Goal: Transaction & Acquisition: Purchase product/service

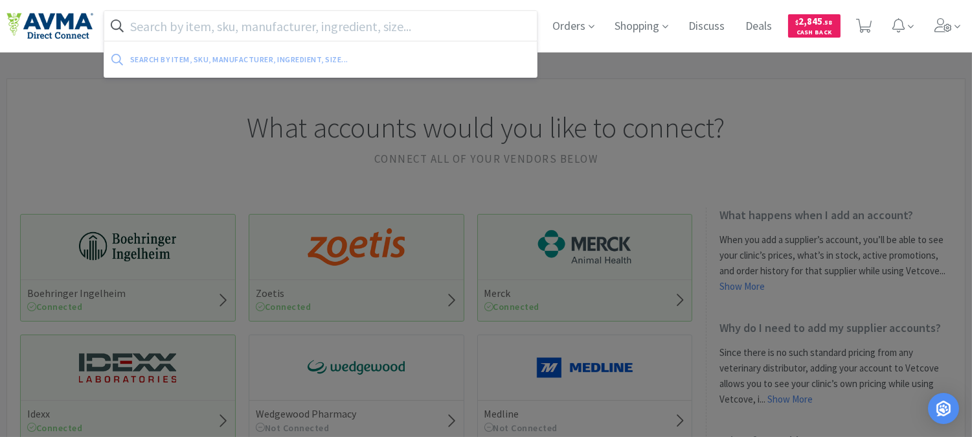
click at [313, 24] on input "text" at bounding box center [320, 26] width 433 height 30
paste input "Thank you for your offer! This is lowest price we can offer and that includes f…"
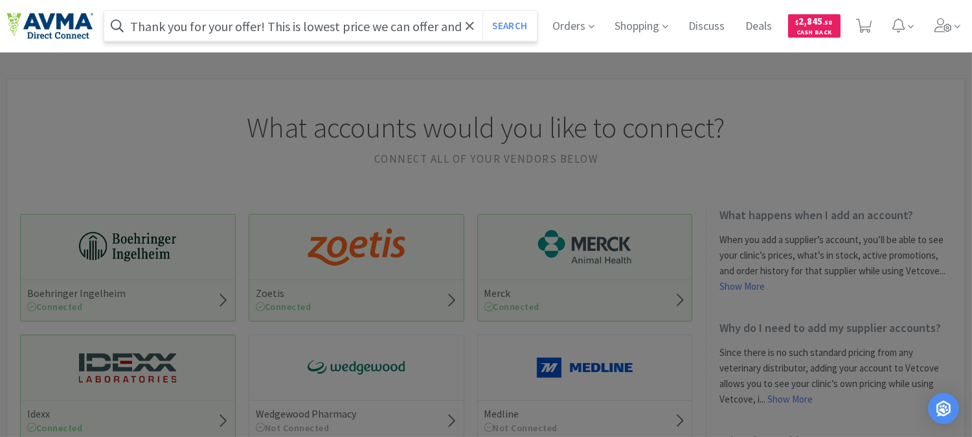
scroll to position [0, 121]
type input "Thank you for your offer! This is lowest price we can offer and that includes f…"
click at [377, 21] on input "Thank you for your offer! This is lowest price we can offer and that includes f…" at bounding box center [320, 26] width 433 height 30
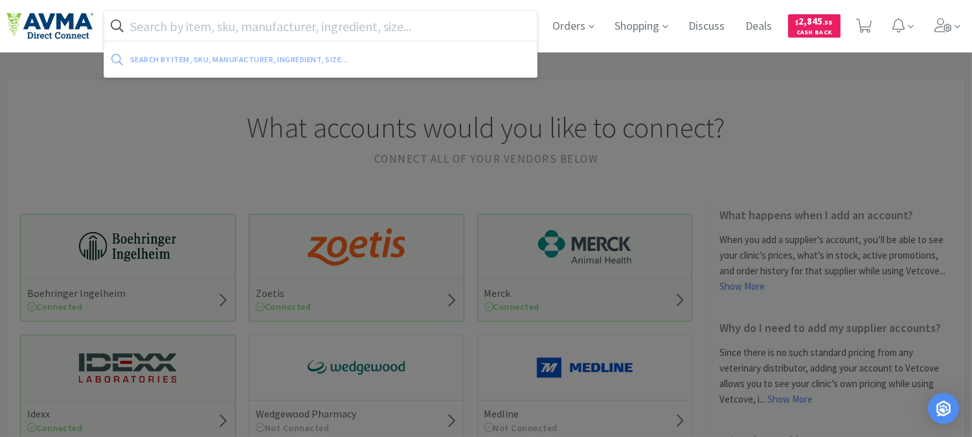
paste input "005612"
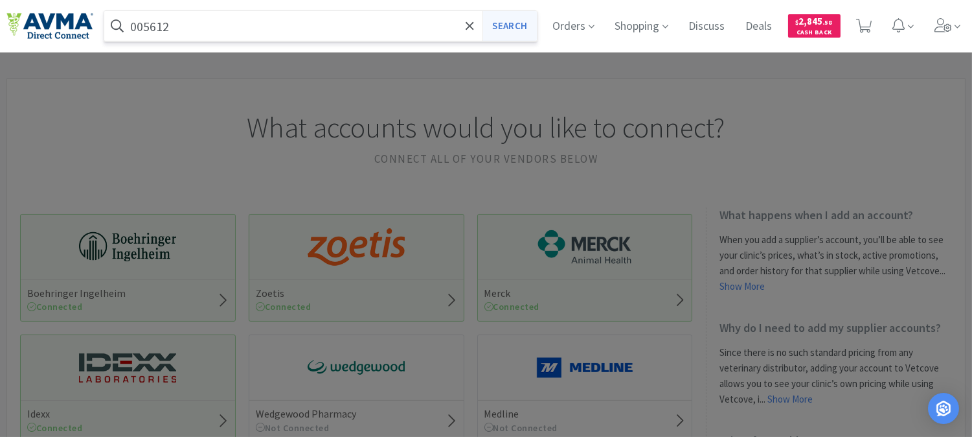
type input "005612"
click at [509, 25] on button "Search" at bounding box center [510, 26] width 54 height 30
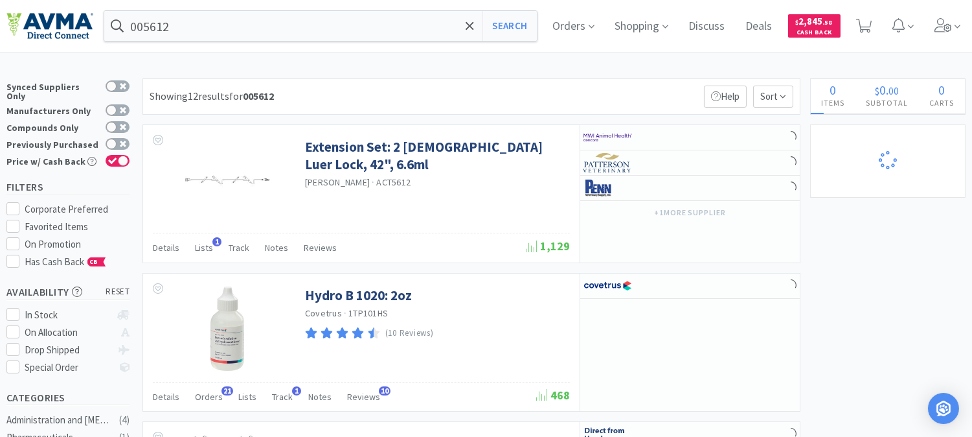
select select "2"
select select "1"
select select "2"
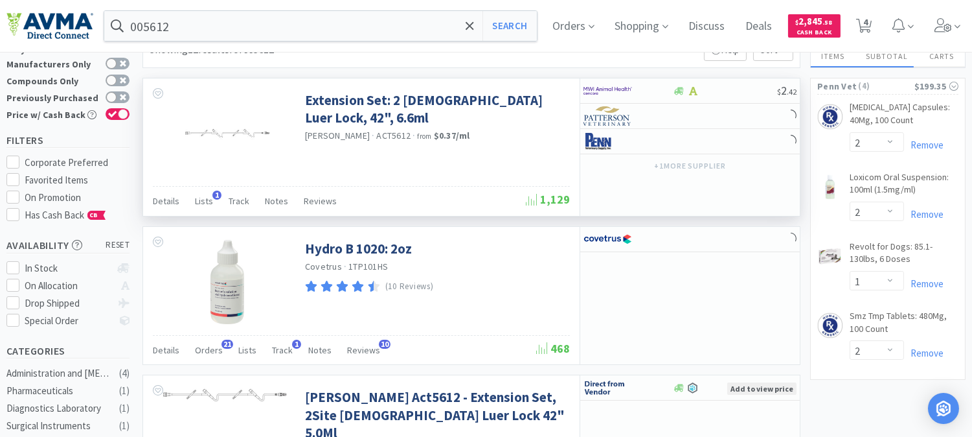
scroll to position [144, 0]
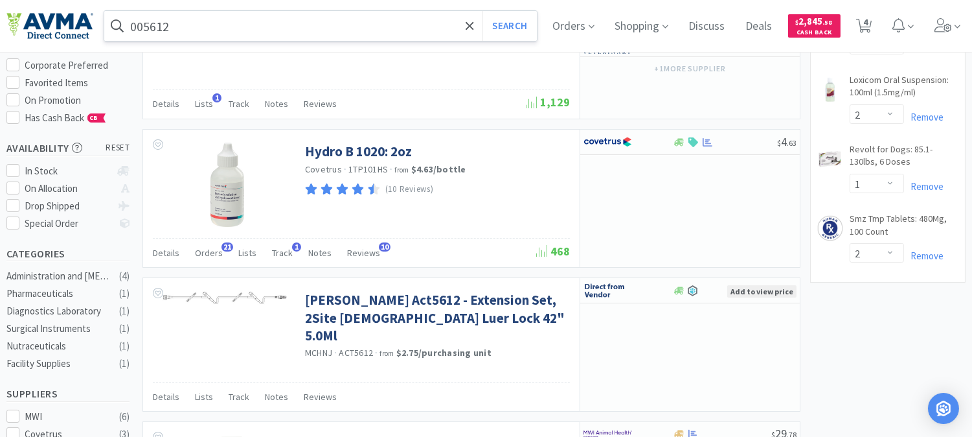
click at [249, 23] on input "005612" at bounding box center [320, 26] width 433 height 30
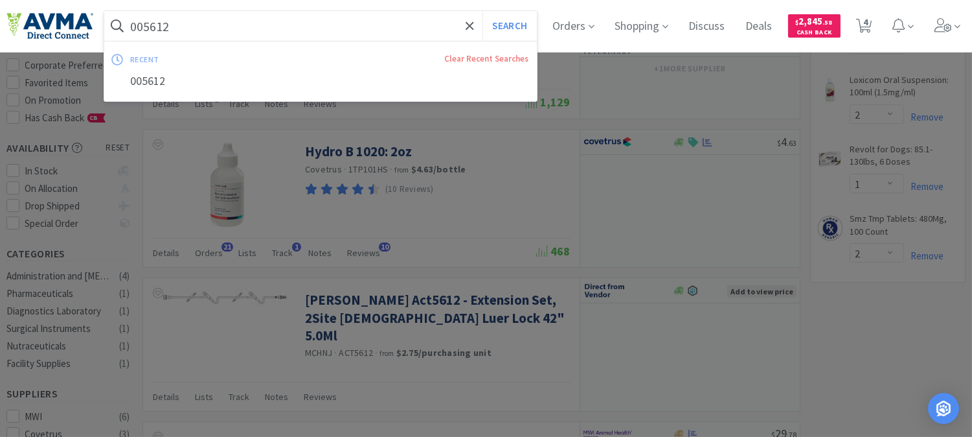
paste input "78772819"
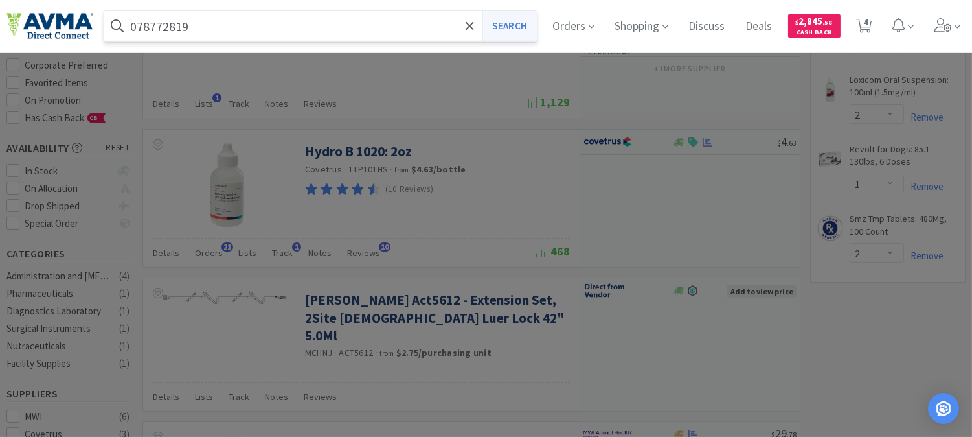
click at [516, 28] on button "Search" at bounding box center [510, 26] width 54 height 30
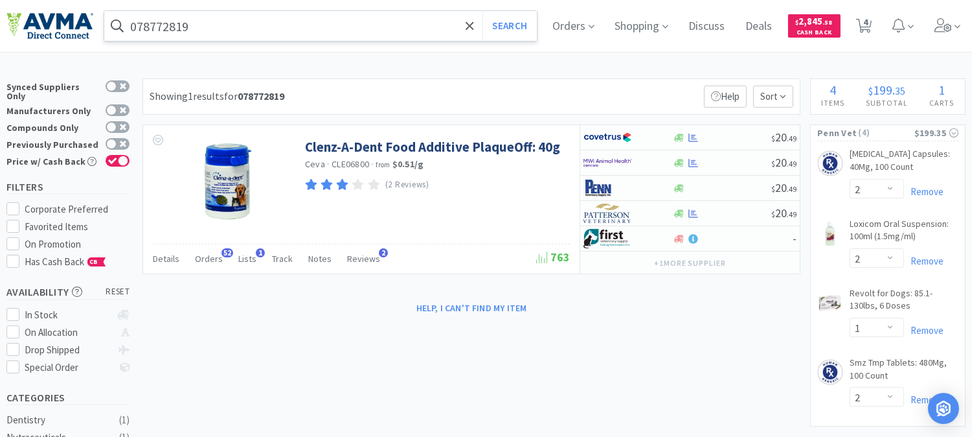
click at [256, 30] on input "078772819" at bounding box center [320, 26] width 433 height 30
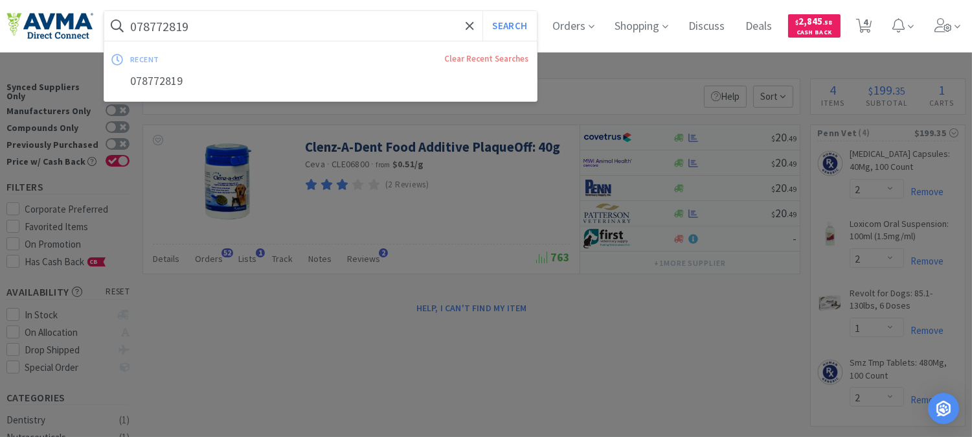
paste input "58596"
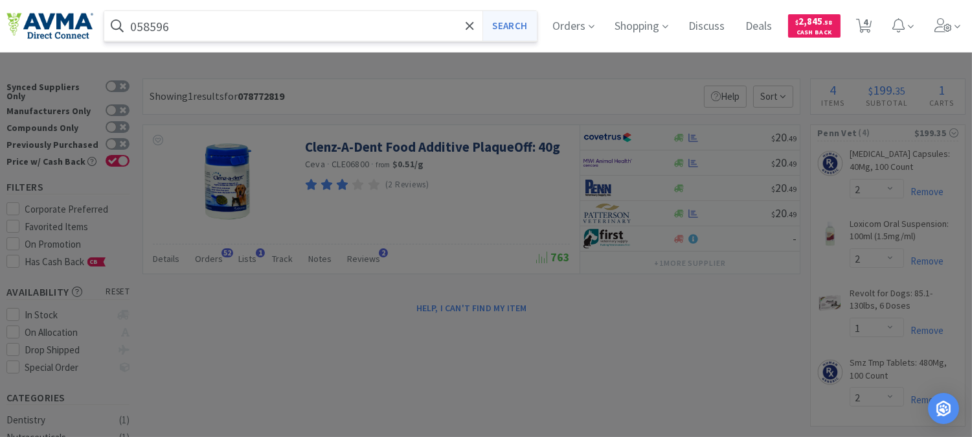
click at [536, 21] on button "Search" at bounding box center [510, 26] width 54 height 30
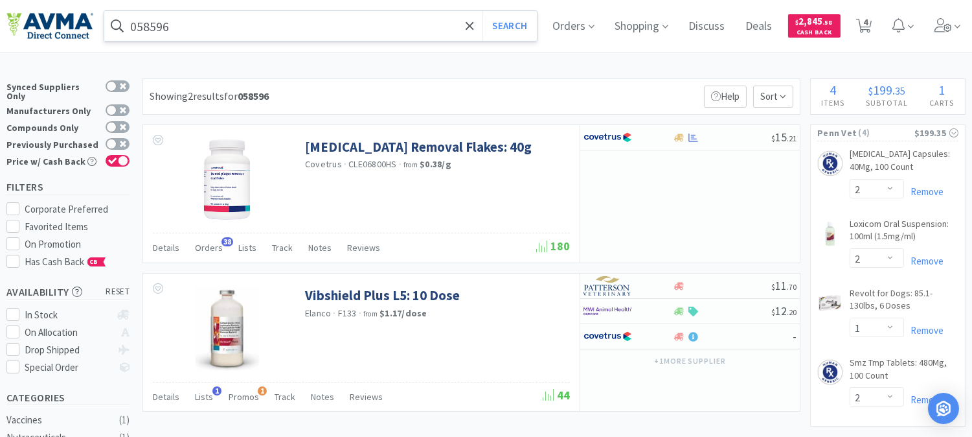
click at [291, 29] on input "058596" at bounding box center [320, 26] width 433 height 30
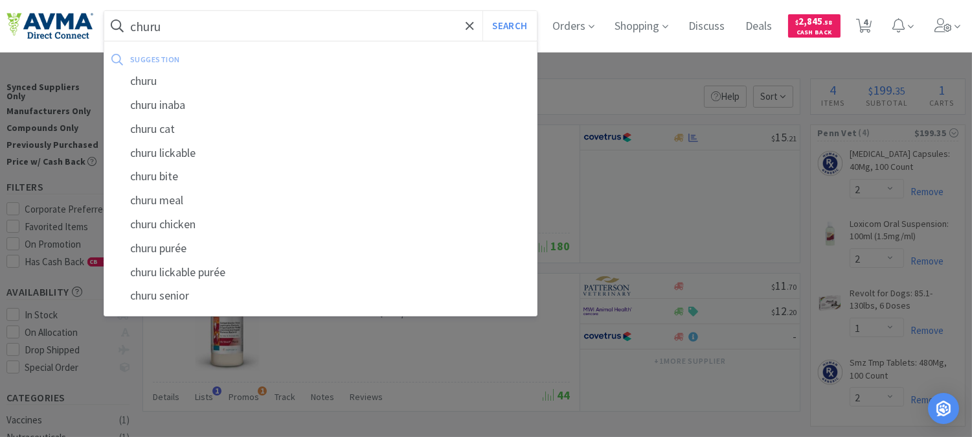
type input "churu"
click at [483, 11] on button "Search" at bounding box center [510, 26] width 54 height 30
